Goal: Task Accomplishment & Management: Manage account settings

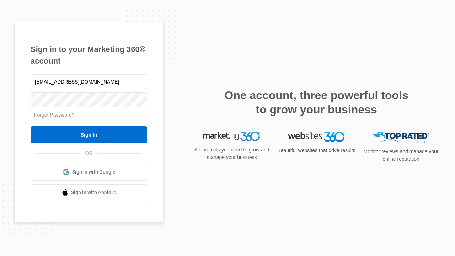
type input "dankie614@gmail.com"
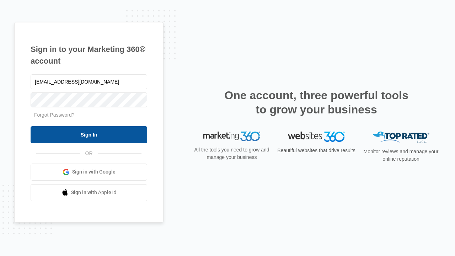
click at [89, 134] on input "Sign In" at bounding box center [89, 134] width 117 height 17
